Goal: Task Accomplishment & Management: Use online tool/utility

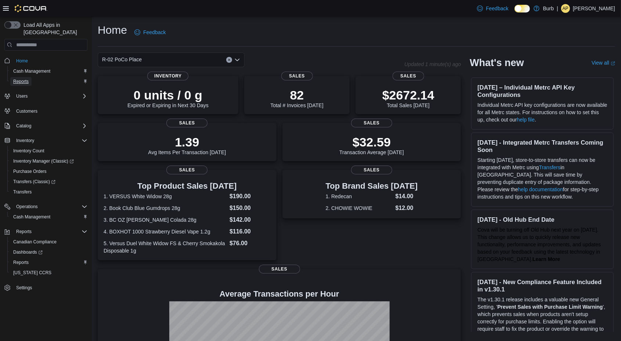
click at [27, 79] on span "Reports" at bounding box center [20, 82] width 15 height 6
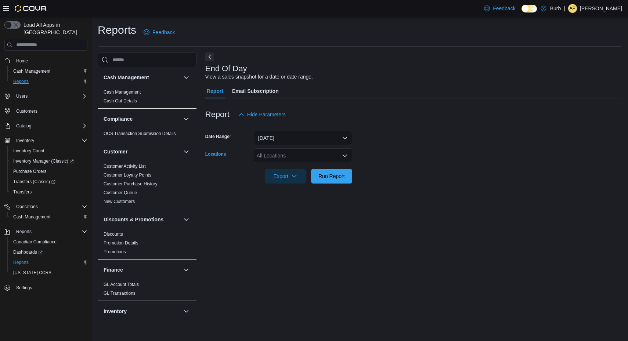
click at [336, 158] on div "All Locations" at bounding box center [303, 155] width 98 height 15
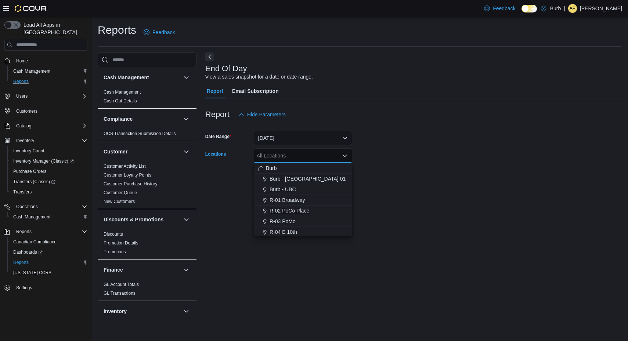
click at [299, 214] on span "R-02 PoCo Place" at bounding box center [289, 210] width 40 height 7
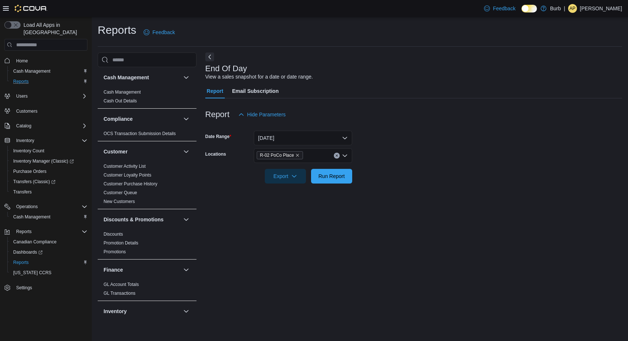
click at [403, 157] on form "Date Range [DATE] Locations R-02 PoCo Place Export Run Report" at bounding box center [413, 153] width 417 height 62
click at [337, 174] on span "Run Report" at bounding box center [331, 175] width 26 height 7
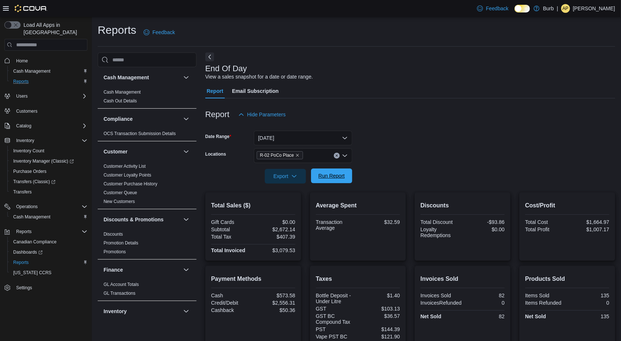
click at [334, 177] on span "Run Report" at bounding box center [331, 175] width 26 height 7
click at [336, 172] on span "Run Report" at bounding box center [331, 175] width 32 height 15
click at [344, 174] on span "Run Report" at bounding box center [331, 175] width 32 height 15
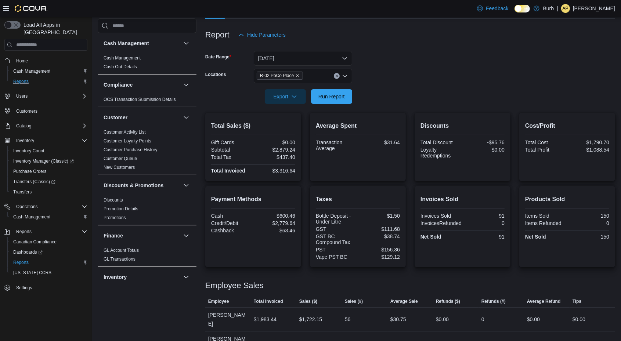
scroll to position [114, 0]
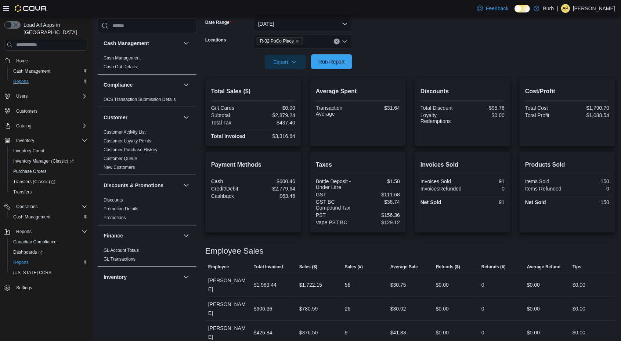
click at [340, 57] on span "Run Report" at bounding box center [331, 61] width 32 height 15
